Goal: Task Accomplishment & Management: Use online tool/utility

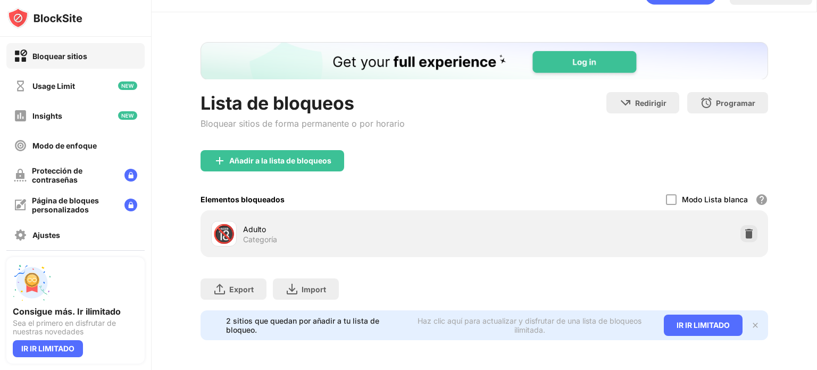
scroll to position [32, 0]
click at [299, 136] on div "Lista de bloqueos Bloquear sitios de forma permanente o por horario" at bounding box center [303, 121] width 204 height 58
click at [307, 150] on div "Añadir a la lista de bloqueos" at bounding box center [273, 160] width 144 height 21
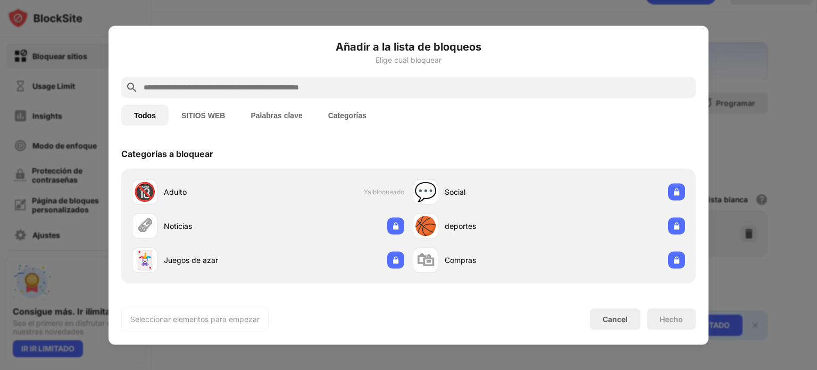
click at [193, 95] on div at bounding box center [408, 87] width 574 height 21
click at [193, 85] on input "text" at bounding box center [417, 87] width 549 height 13
click at [207, 113] on button "SITIOS WEB" at bounding box center [203, 114] width 69 height 21
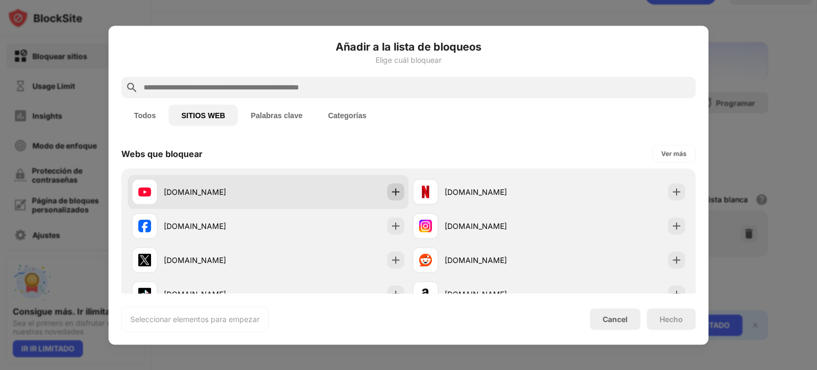
click at [394, 198] on div at bounding box center [395, 191] width 17 height 17
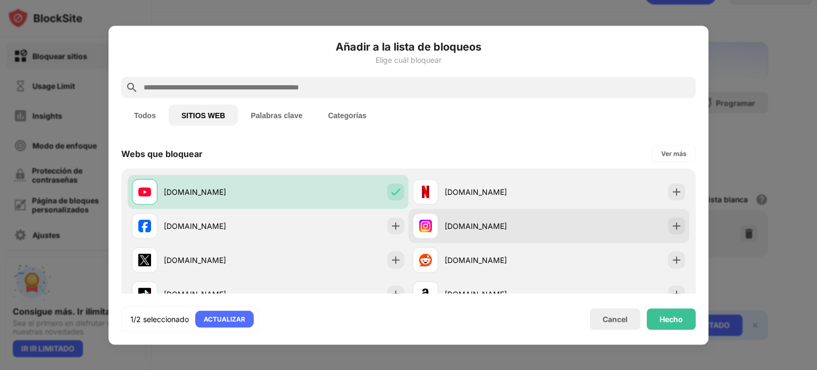
scroll to position [106, 0]
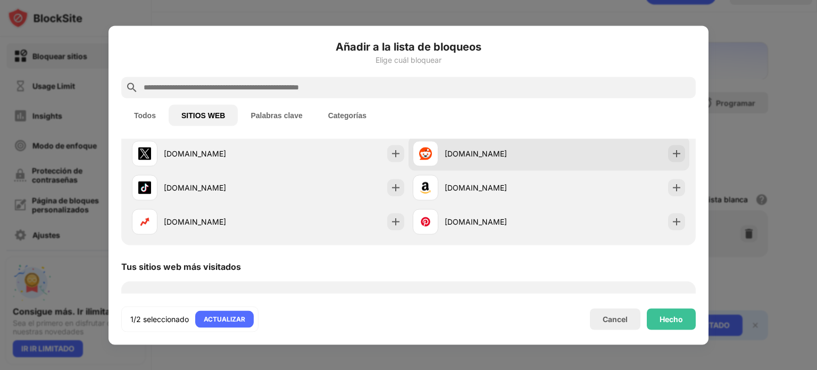
click at [604, 148] on div "[DOMAIN_NAME]" at bounding box center [548, 153] width 281 height 34
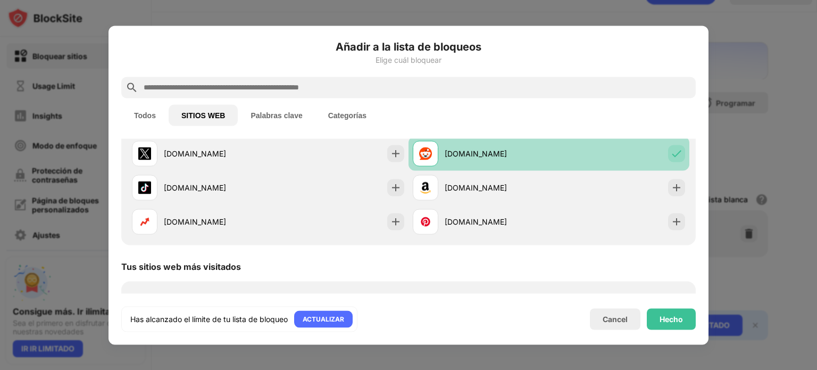
scroll to position [0, 0]
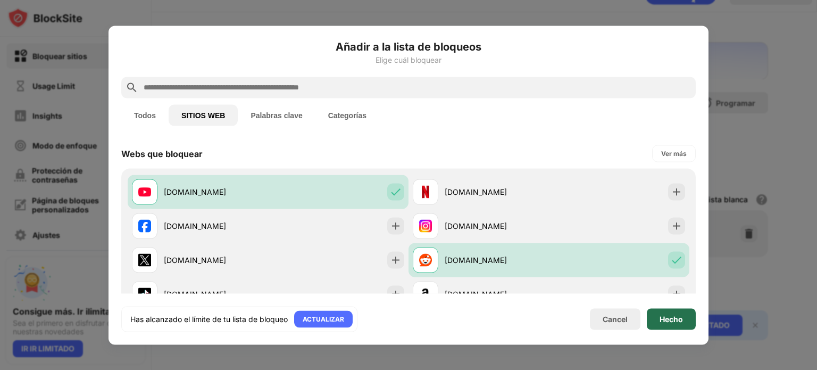
click at [676, 322] on div "Hecho" at bounding box center [670, 318] width 23 height 9
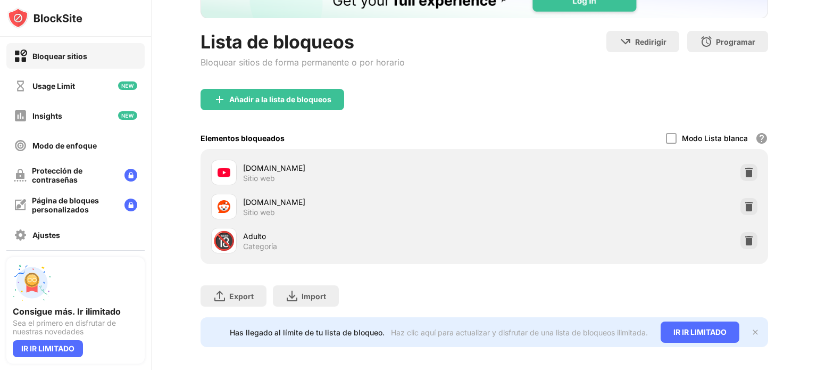
scroll to position [100, 0]
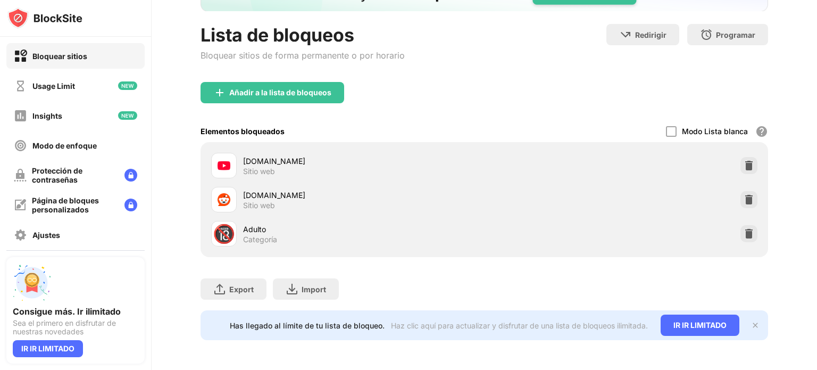
click at [511, 86] on div "Añadir a la lista de bloqueos" at bounding box center [484, 101] width 567 height 38
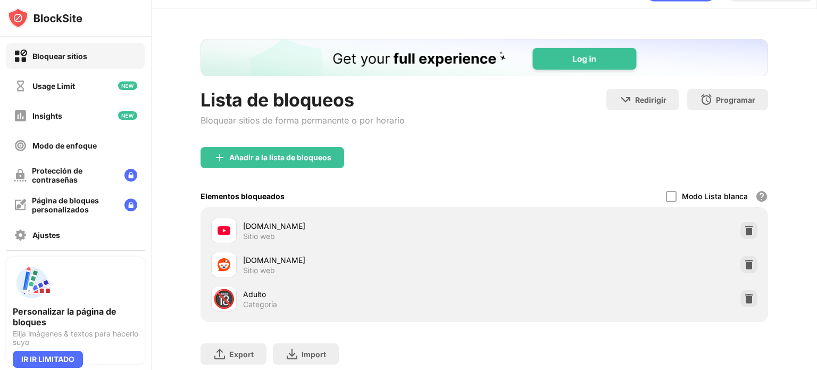
scroll to position [53, 0]
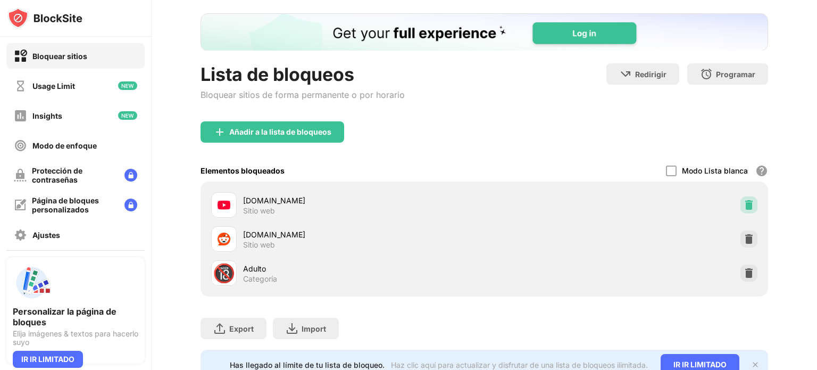
click at [744, 208] on img at bounding box center [749, 204] width 11 height 11
